Goal: Information Seeking & Learning: Learn about a topic

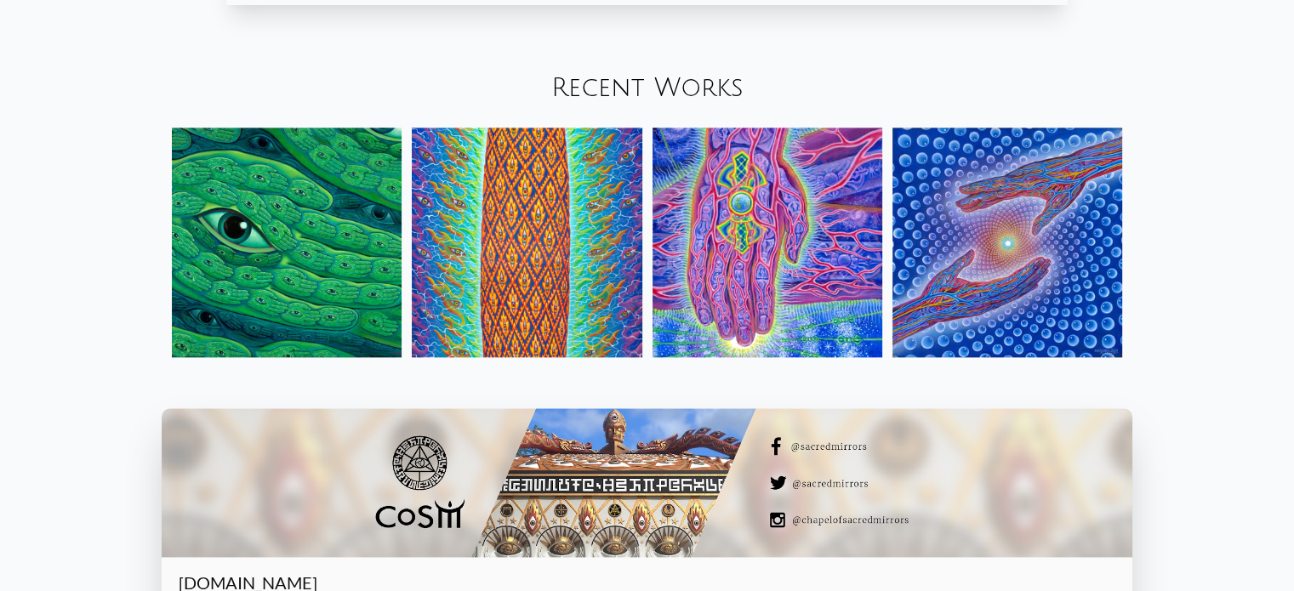
scroll to position [1990, 0]
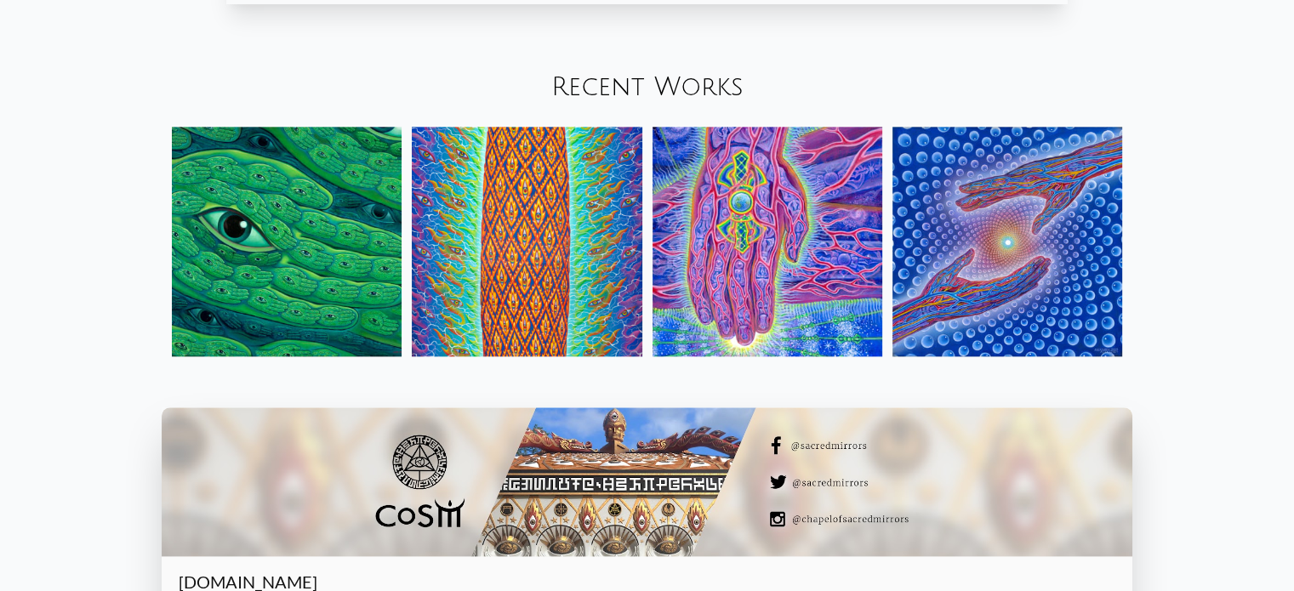
click at [202, 250] on img at bounding box center [287, 242] width 230 height 230
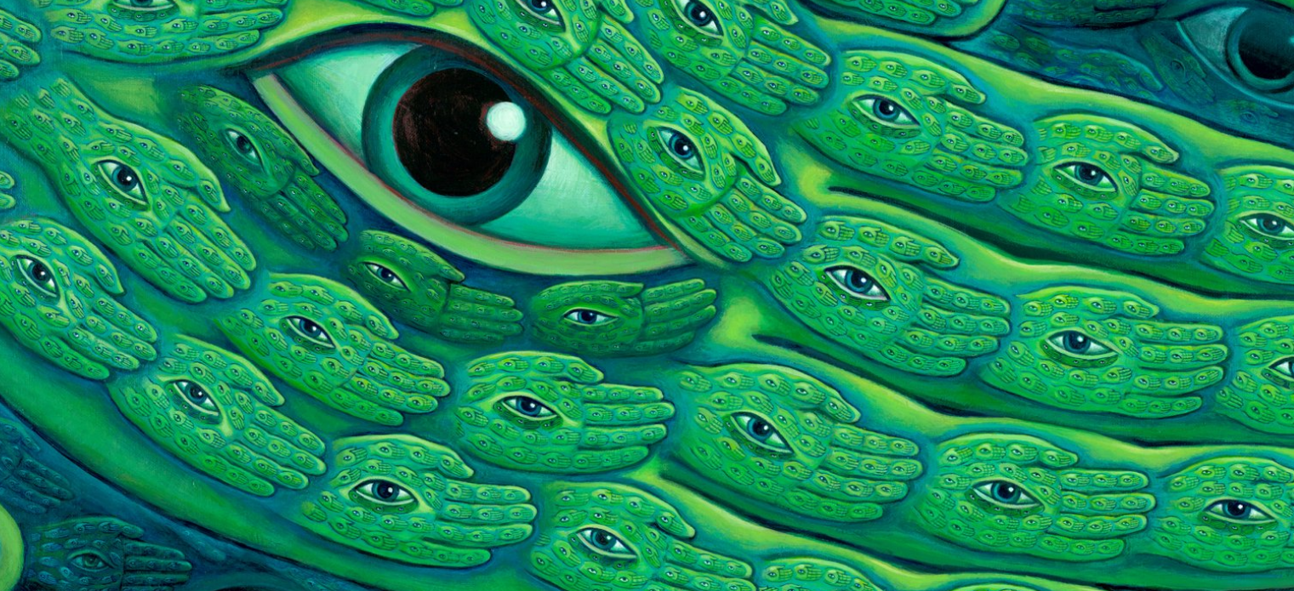
scroll to position [55, 0]
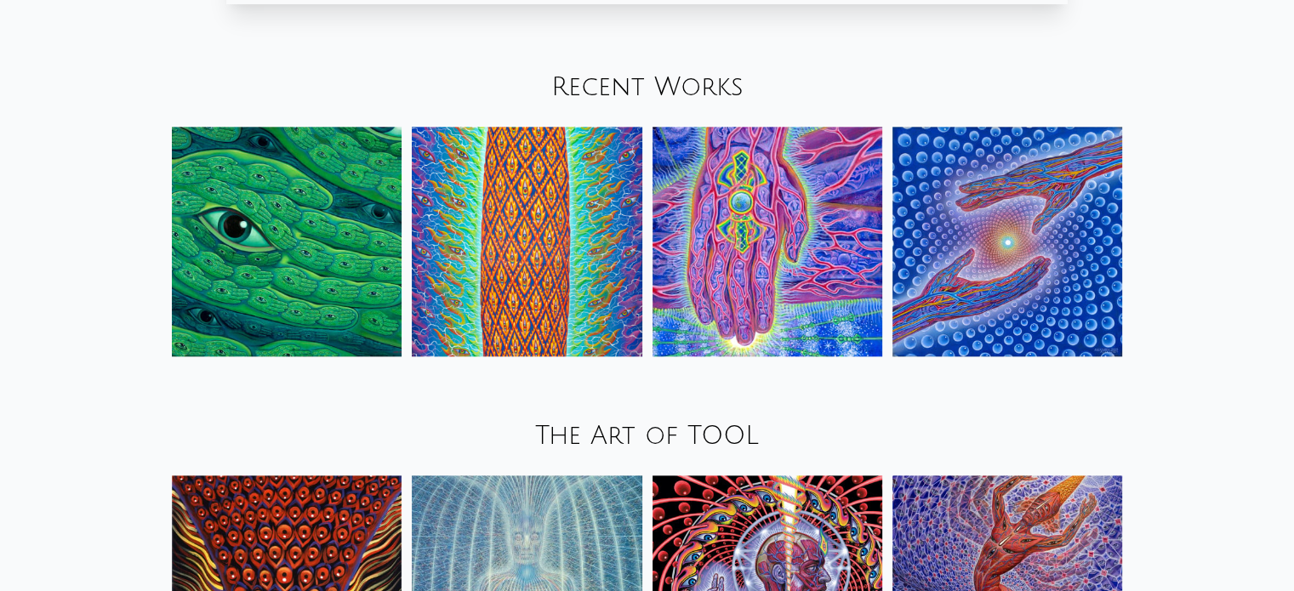
scroll to position [1990, 0]
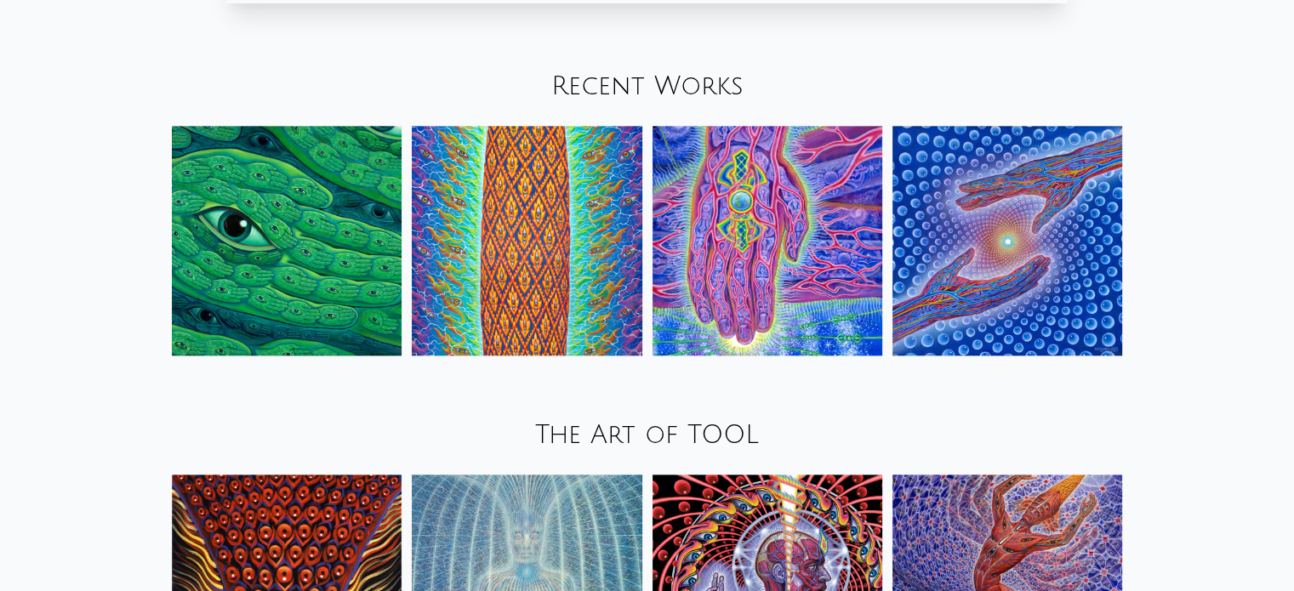
click at [573, 185] on img at bounding box center [527, 241] width 230 height 230
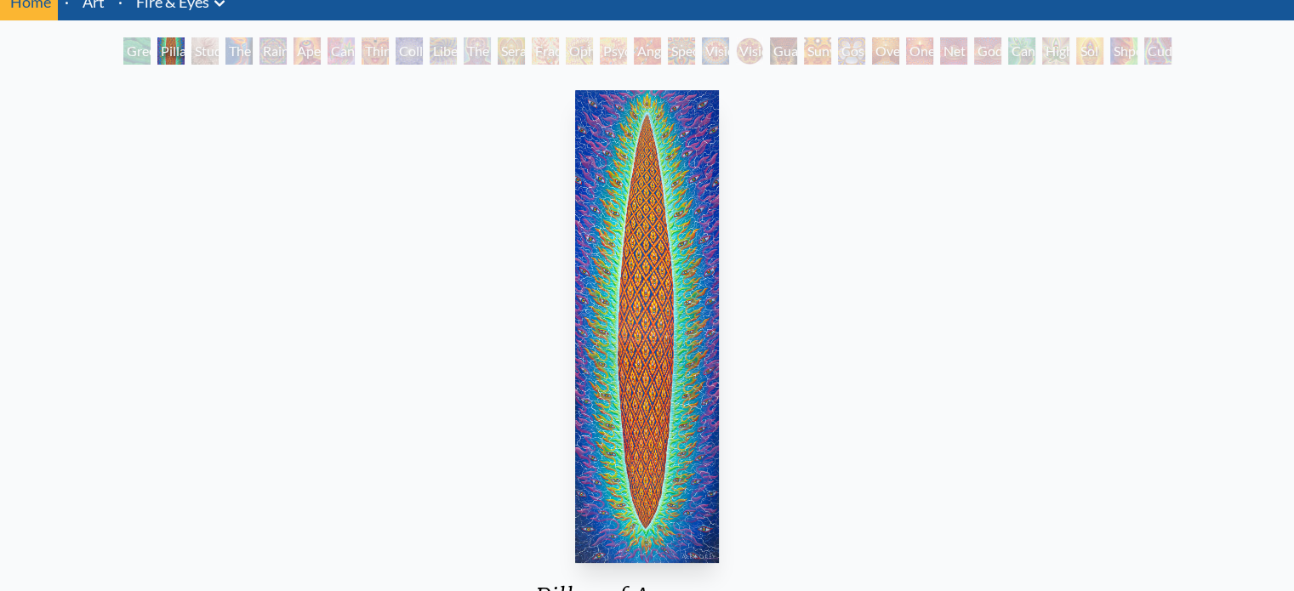
scroll to position [71, 0]
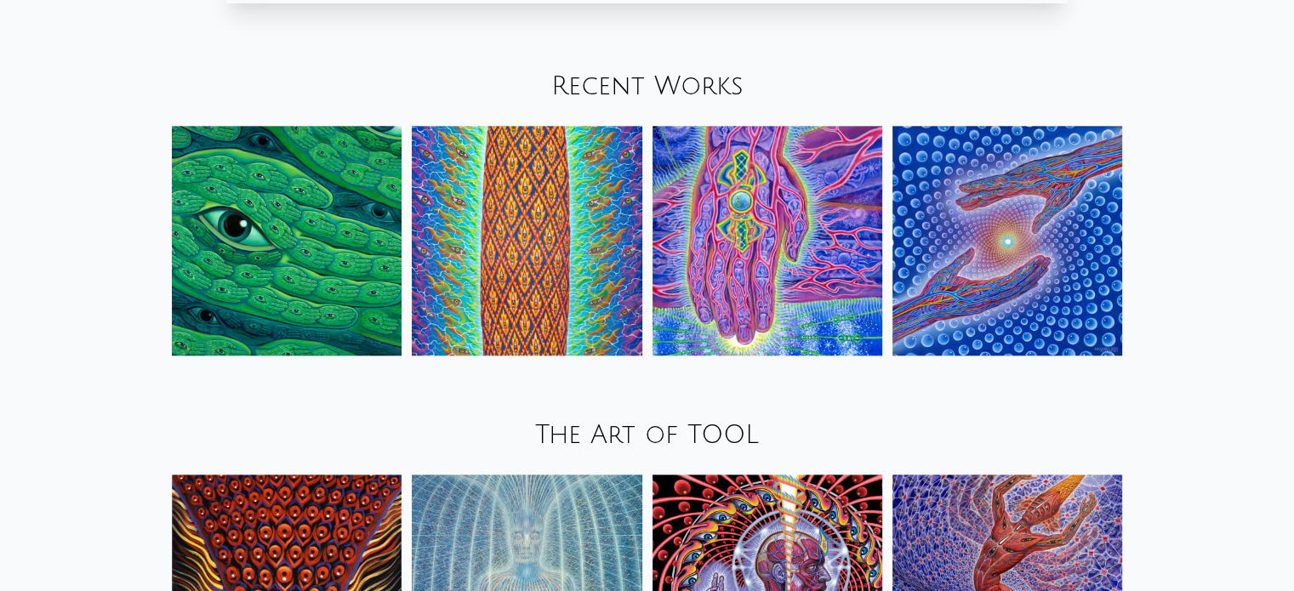
scroll to position [1990, 0]
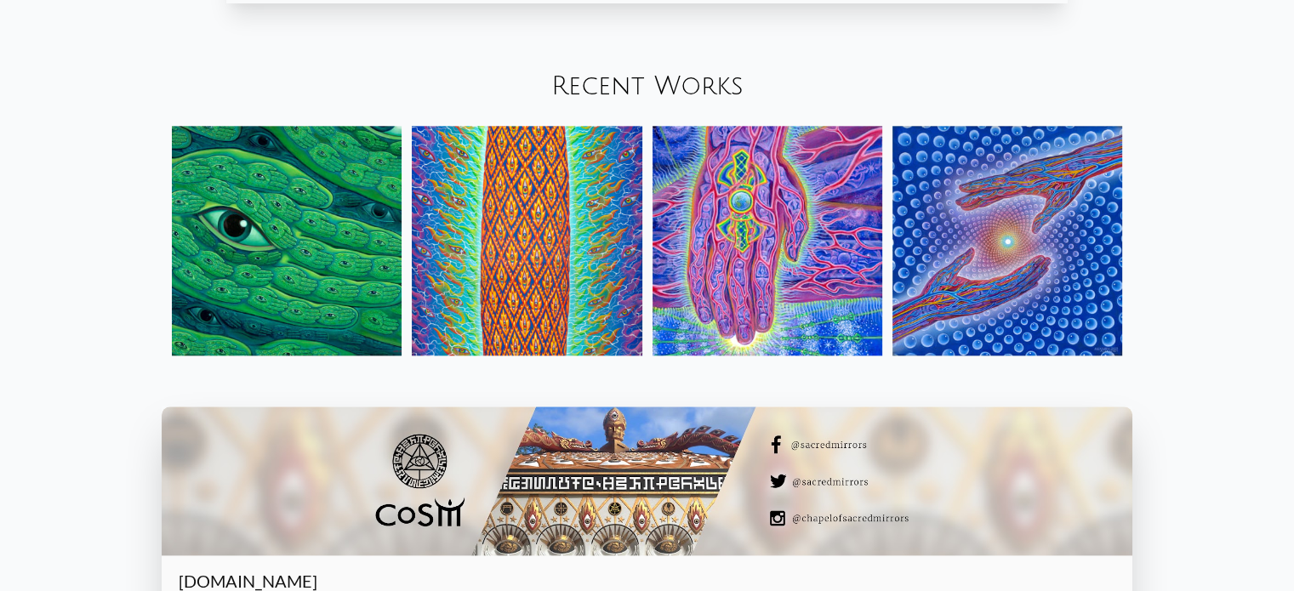
click at [796, 332] on img at bounding box center [767, 241] width 230 height 230
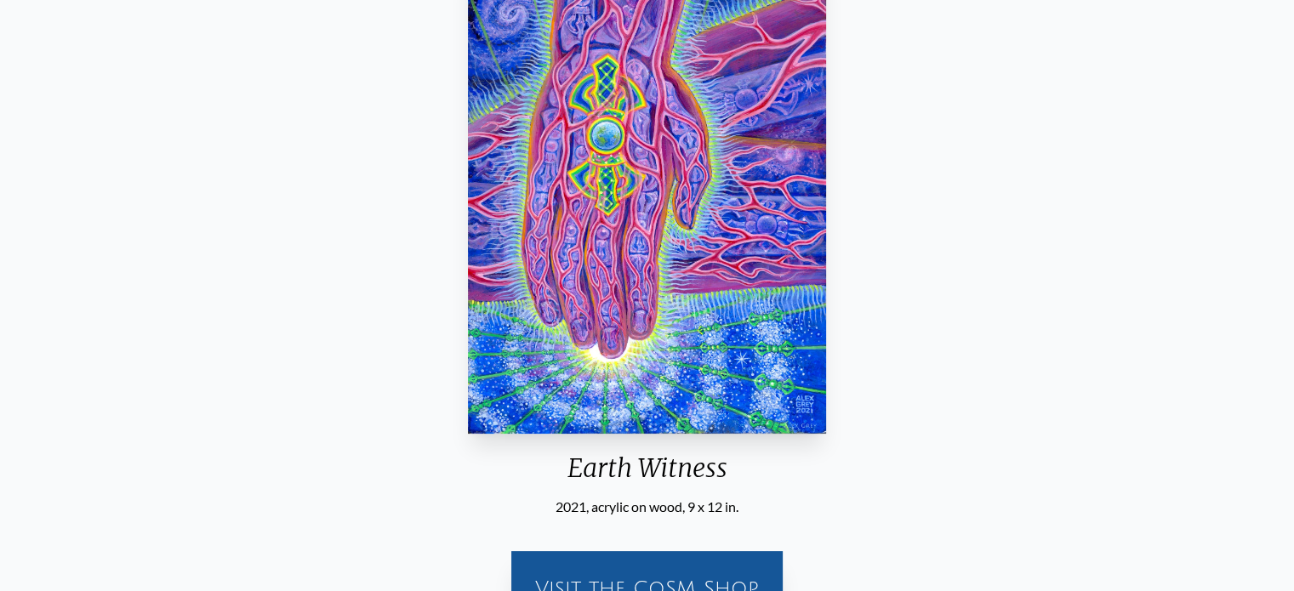
scroll to position [207, 0]
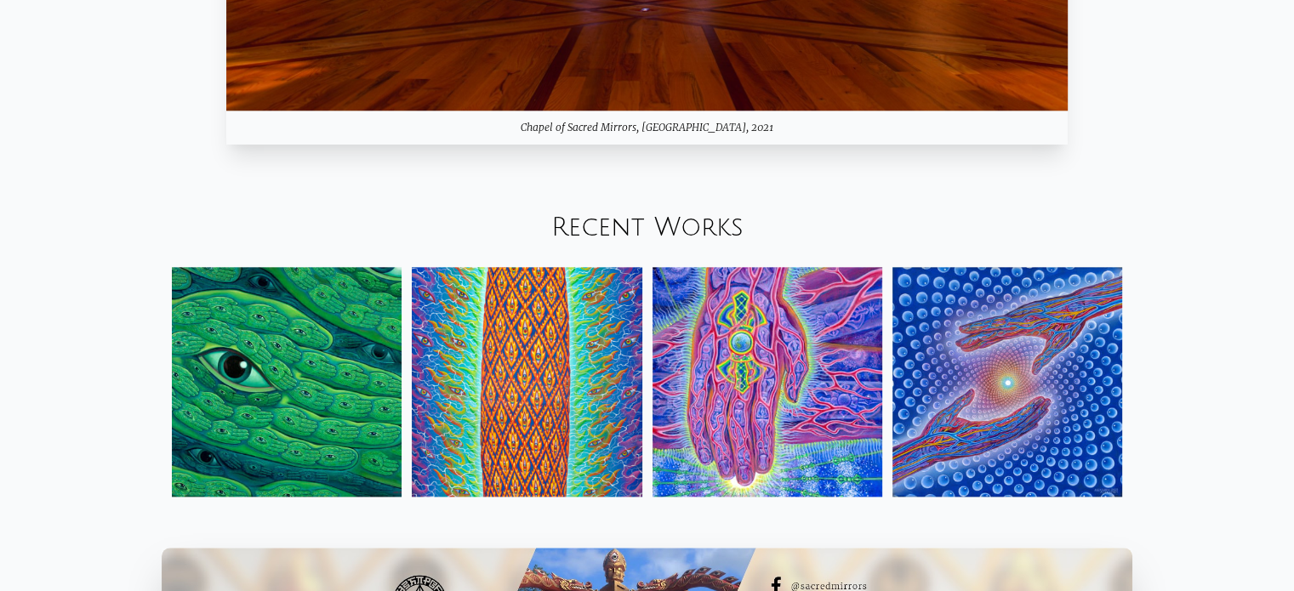
scroll to position [1858, 0]
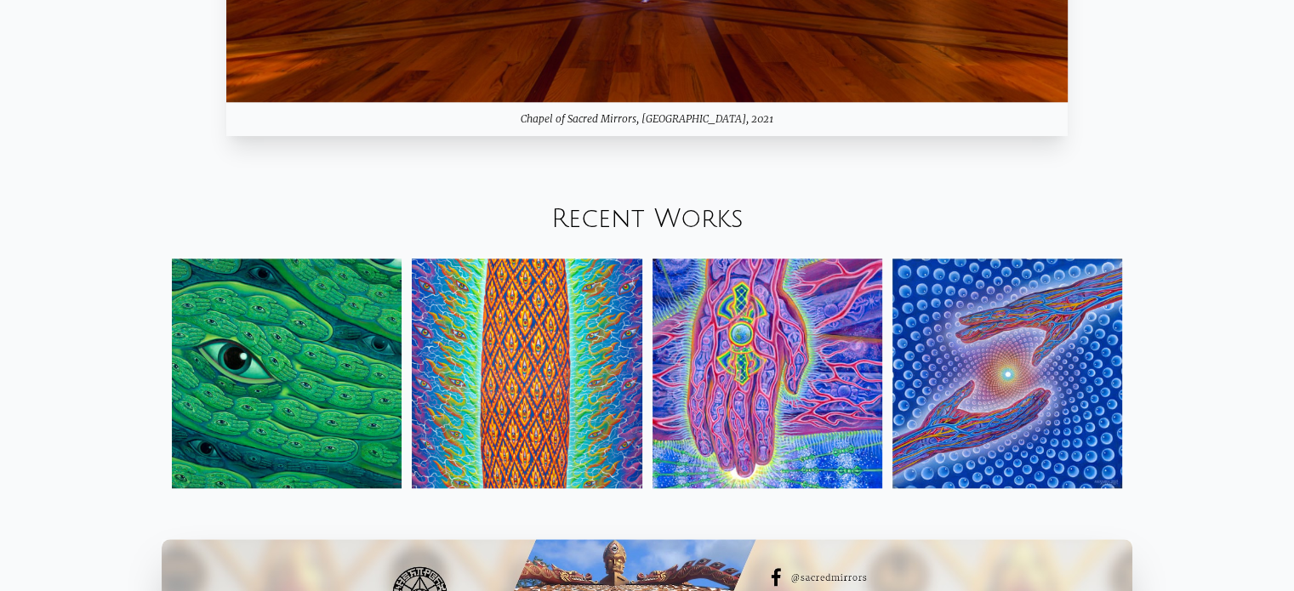
click at [990, 368] on img at bounding box center [1007, 374] width 230 height 230
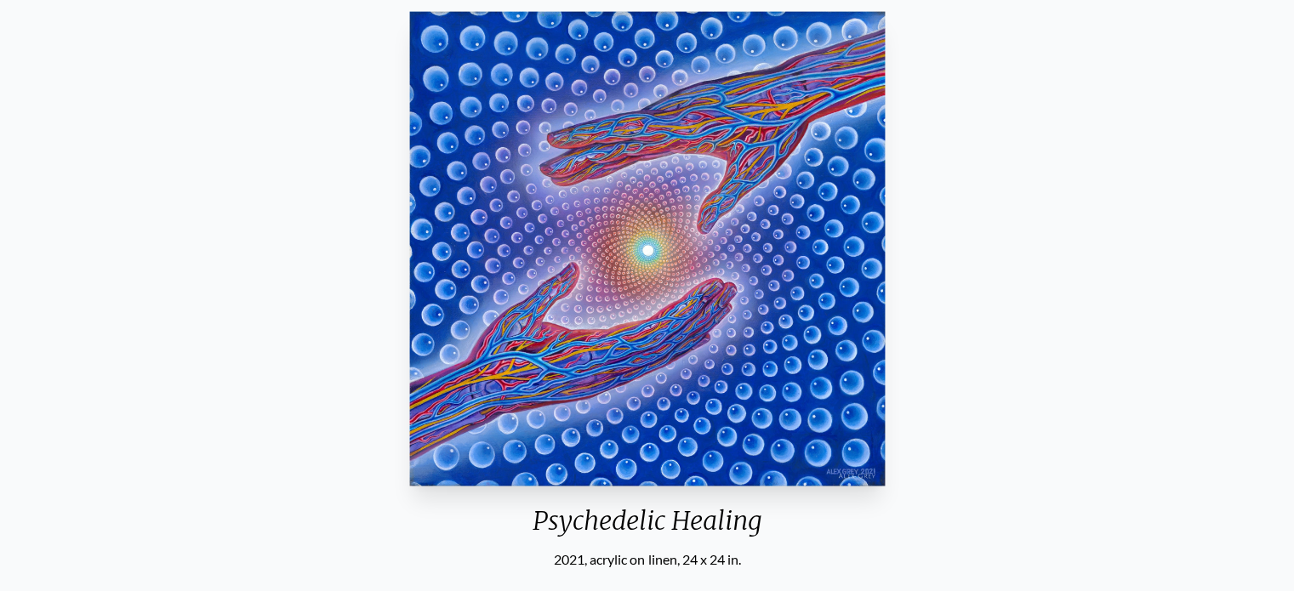
scroll to position [149, 0]
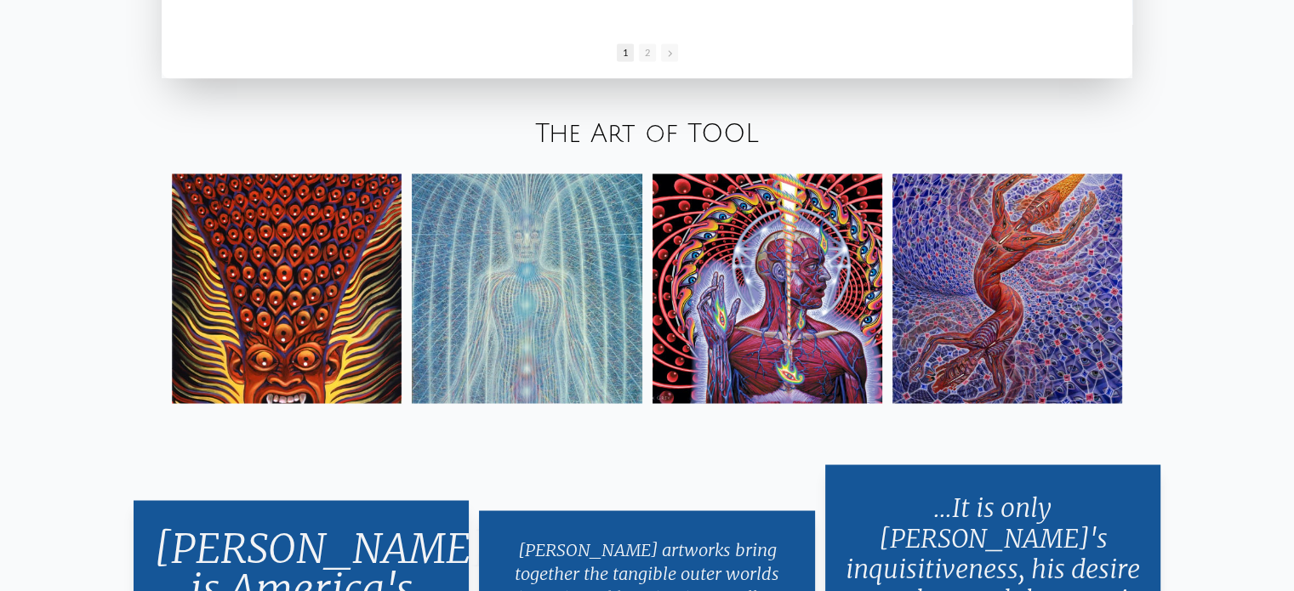
scroll to position [2914, 0]
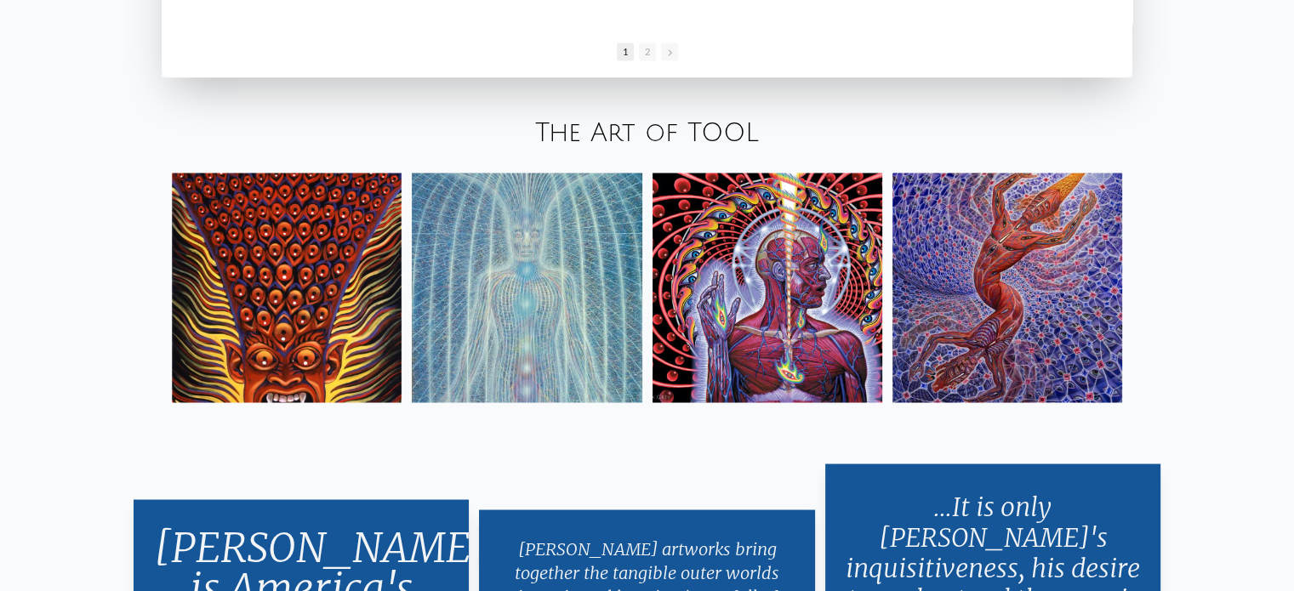
click at [1005, 236] on img at bounding box center [1007, 288] width 230 height 230
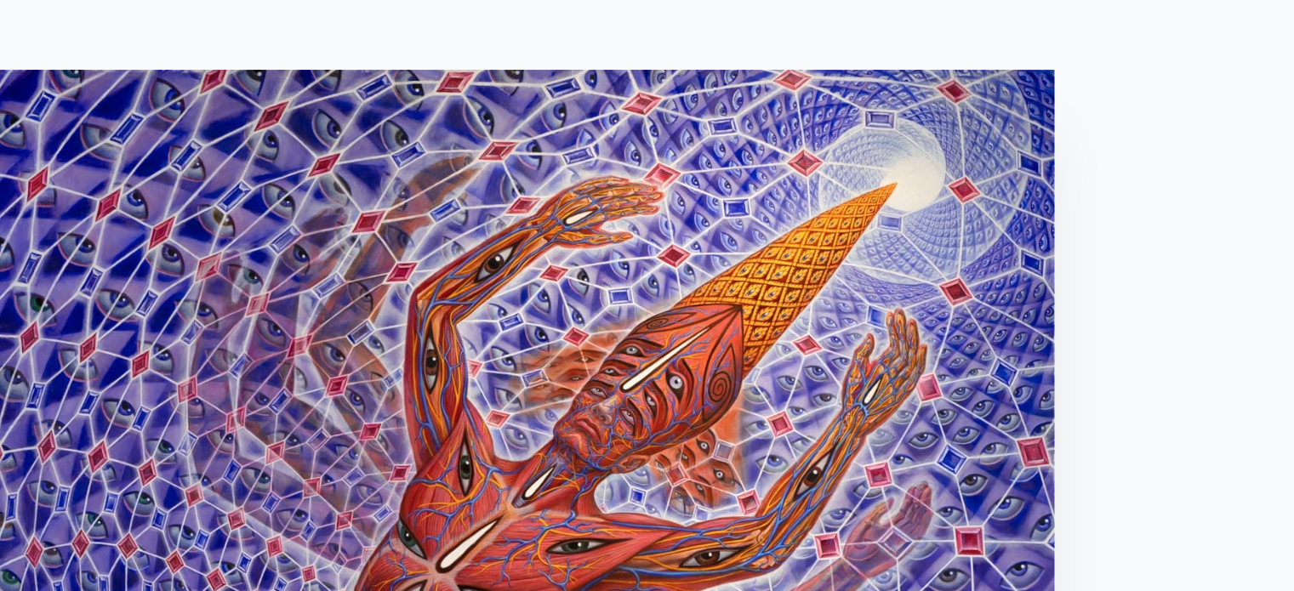
scroll to position [59, 0]
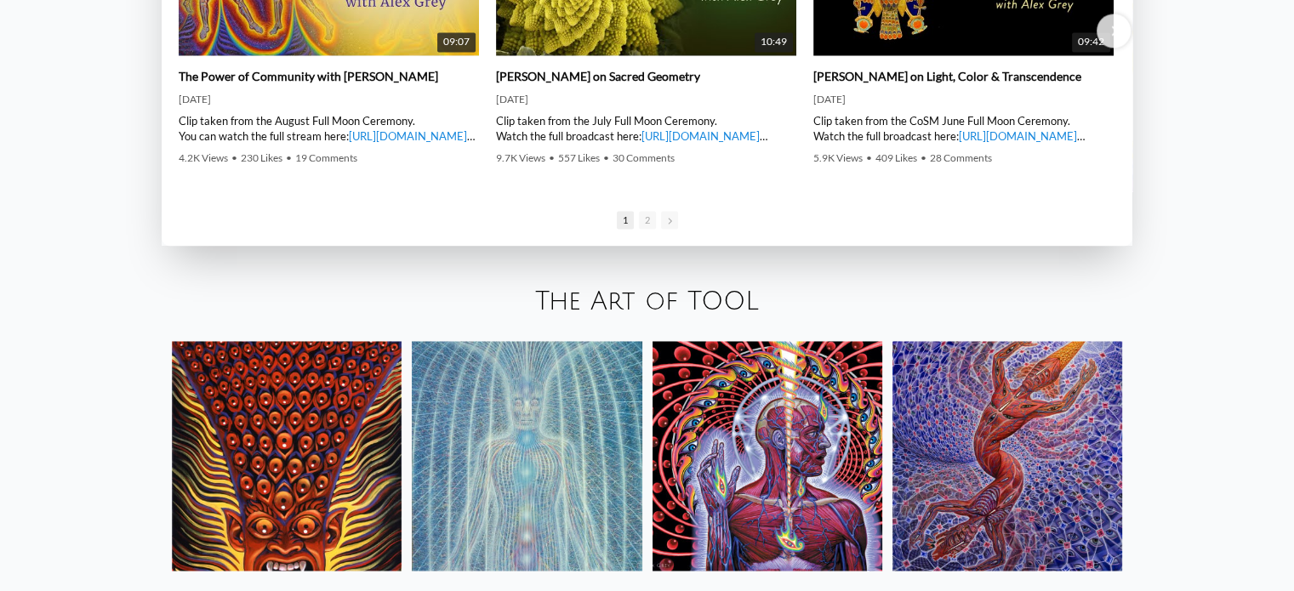
scroll to position [2994, 0]
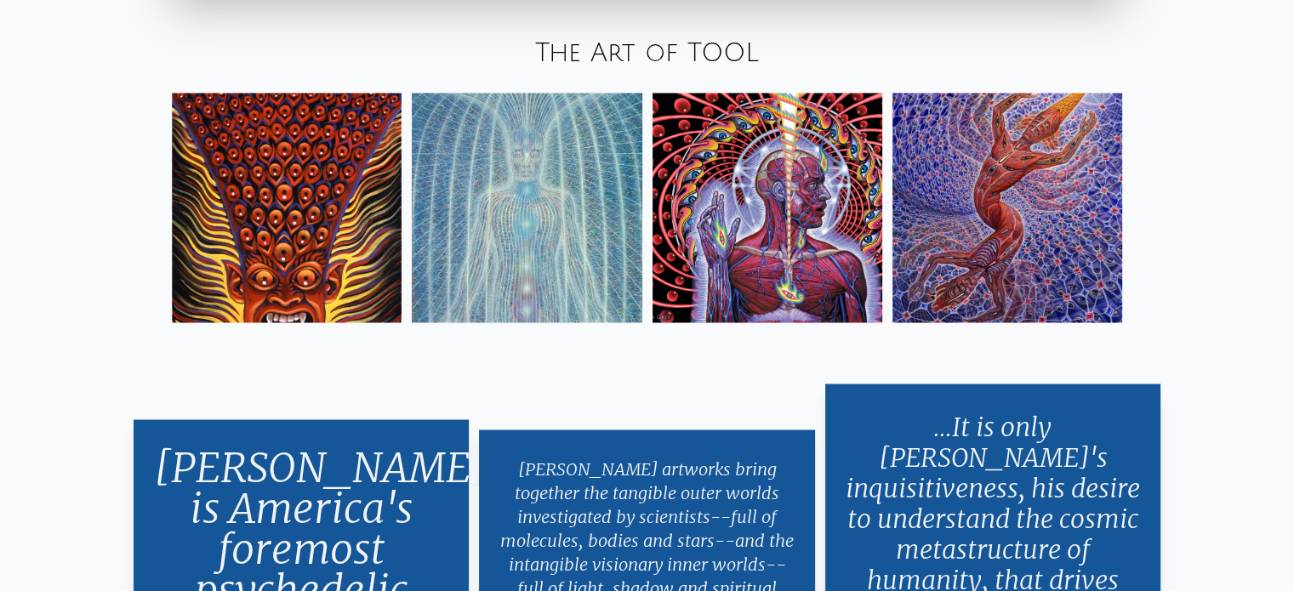
click at [202, 183] on img at bounding box center [287, 208] width 230 height 230
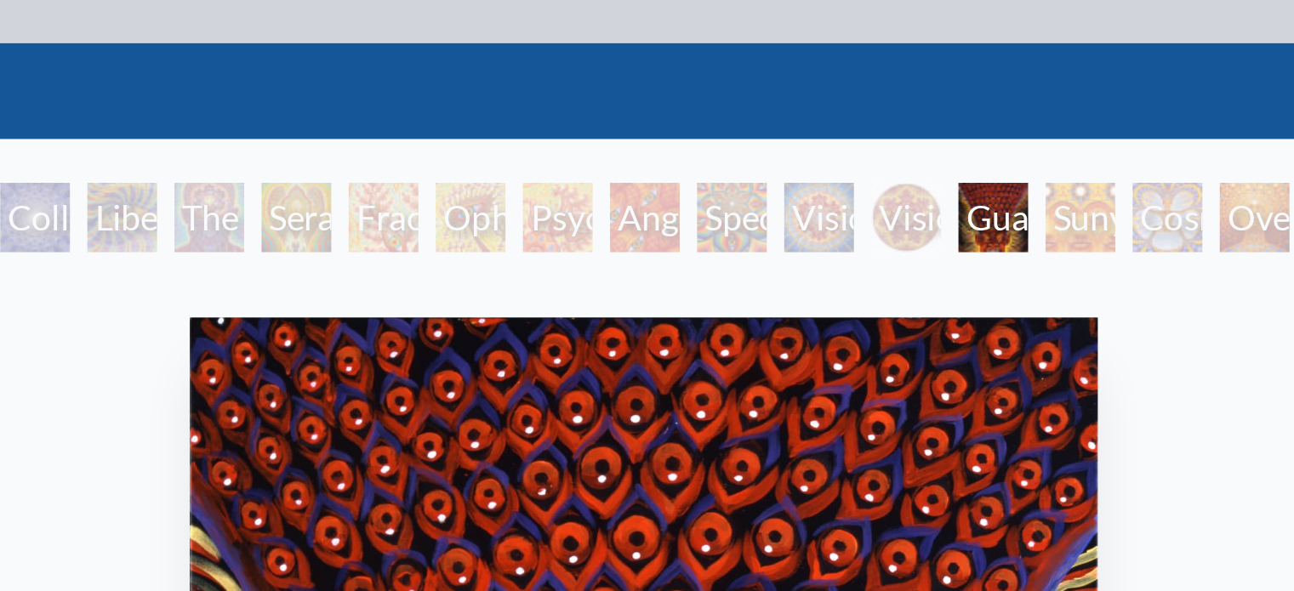
scroll to position [22, 0]
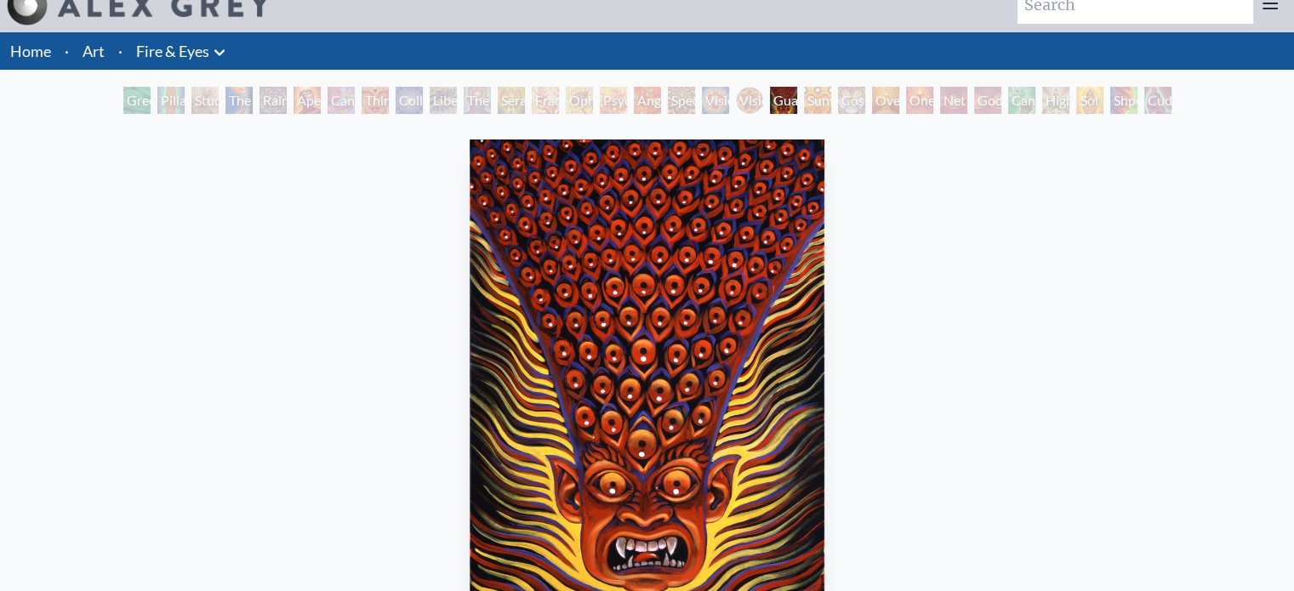
click at [1042, 89] on div "Higher Vision" at bounding box center [1055, 100] width 27 height 27
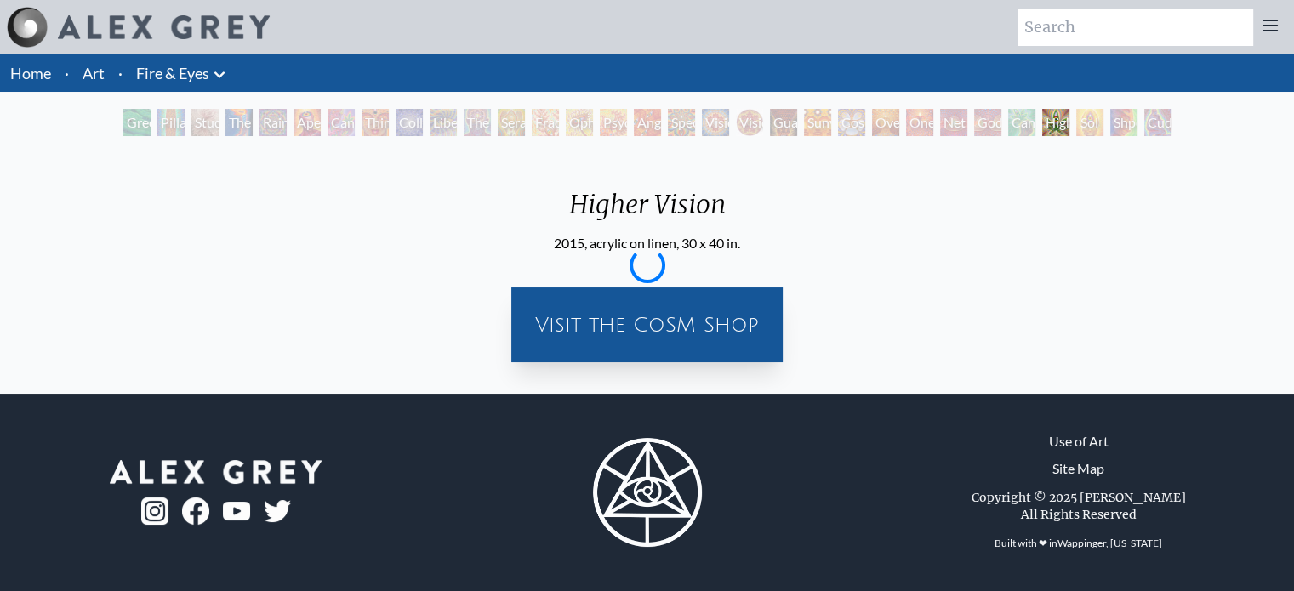
scroll to position [0, 0]
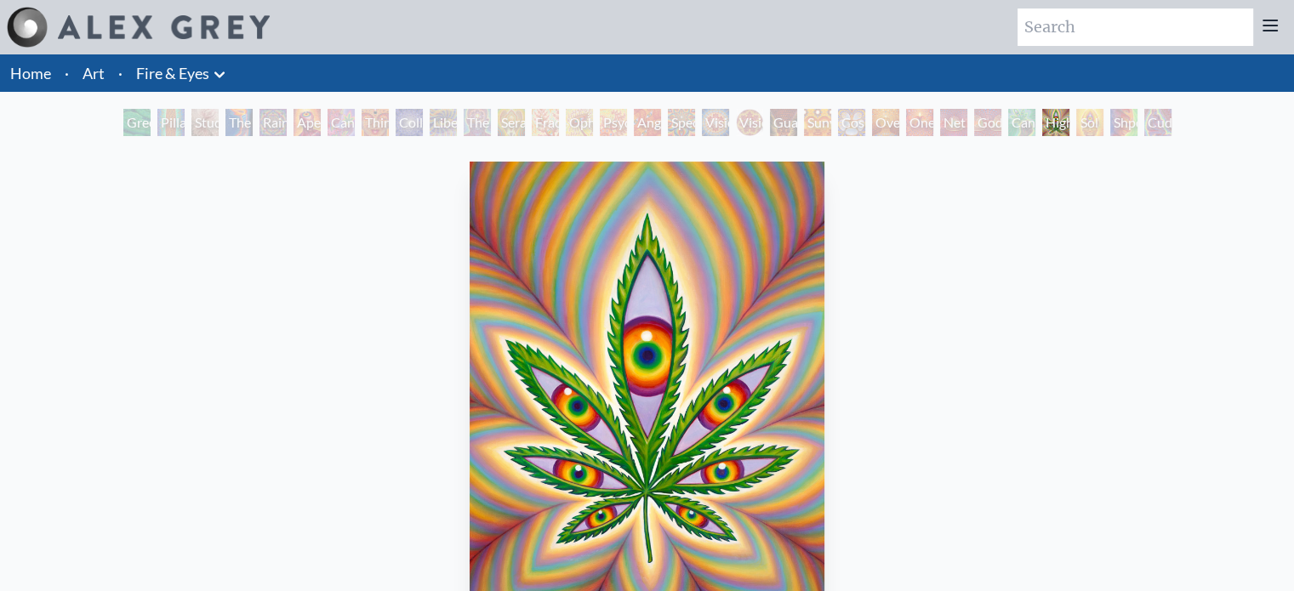
click at [755, 85] on div "Home · Art · Fire & Eyes Anatomical Drawings" at bounding box center [647, 72] width 1294 height 37
click at [756, 115] on div "Vision Crystal Tondo" at bounding box center [749, 122] width 27 height 27
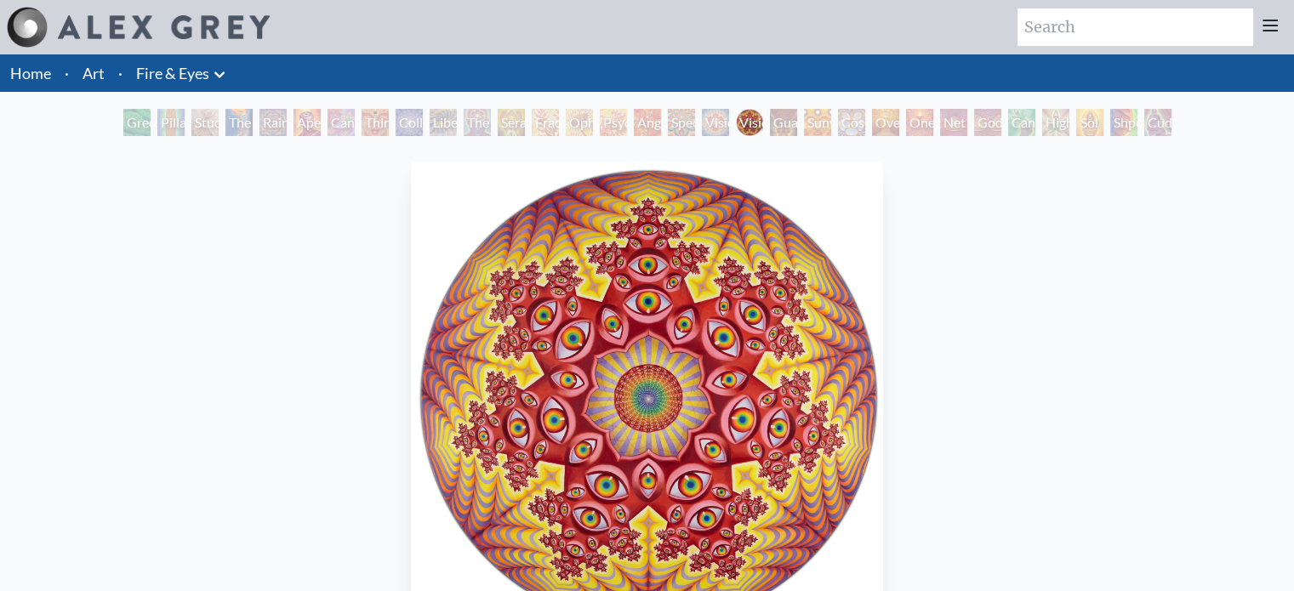
click at [736, 119] on div "Vision Crystal Tondo" at bounding box center [749, 122] width 27 height 27
click at [430, 122] on div "Liberation Through Seeing" at bounding box center [443, 122] width 27 height 27
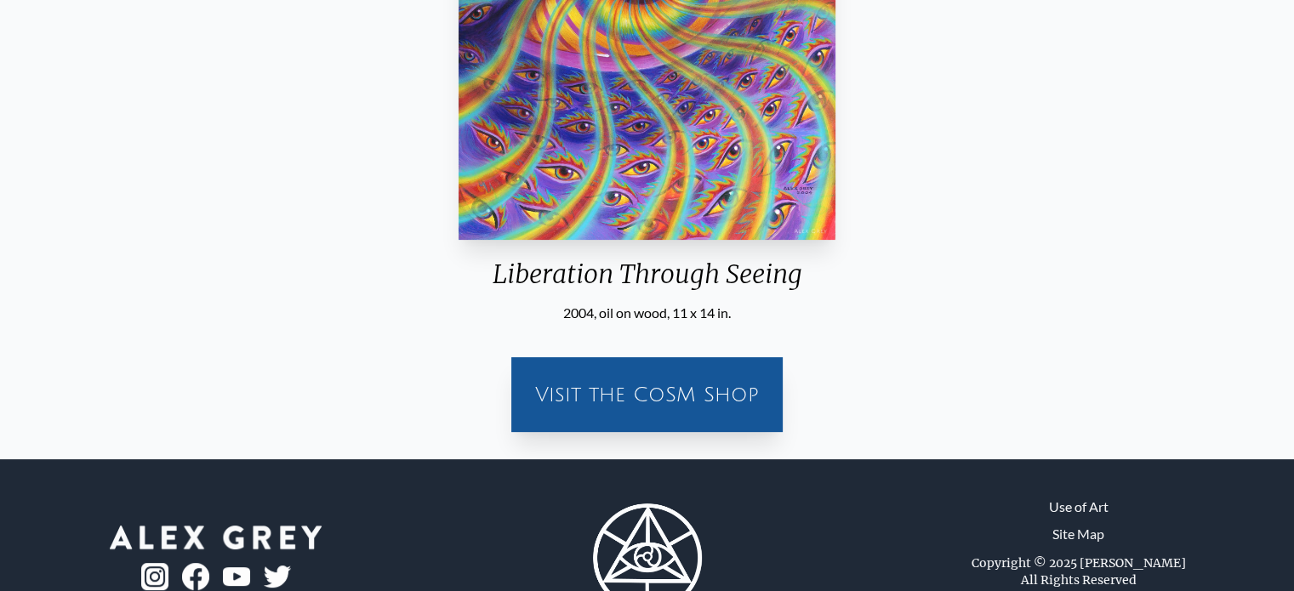
scroll to position [394, 0]
